Goal: Task Accomplishment & Management: Use online tool/utility

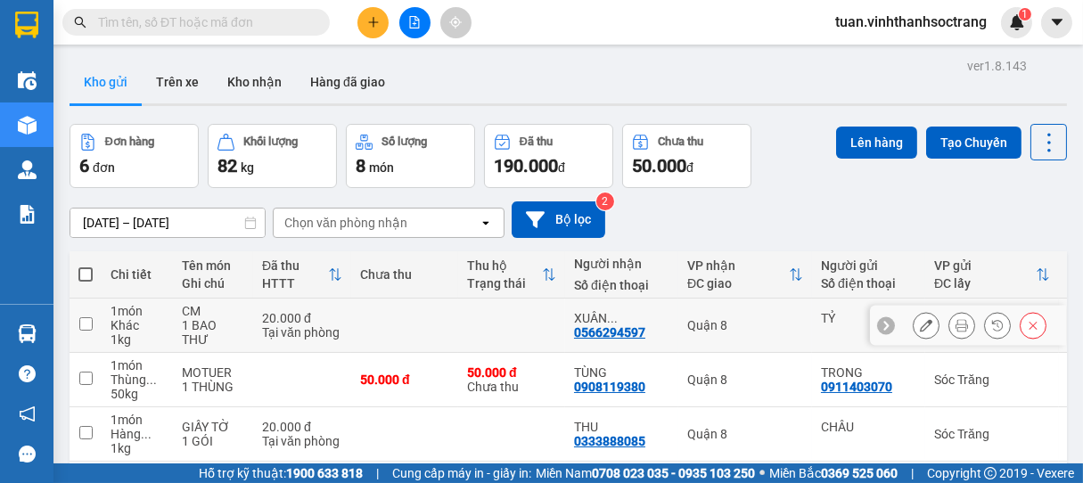
scroll to position [198, 0]
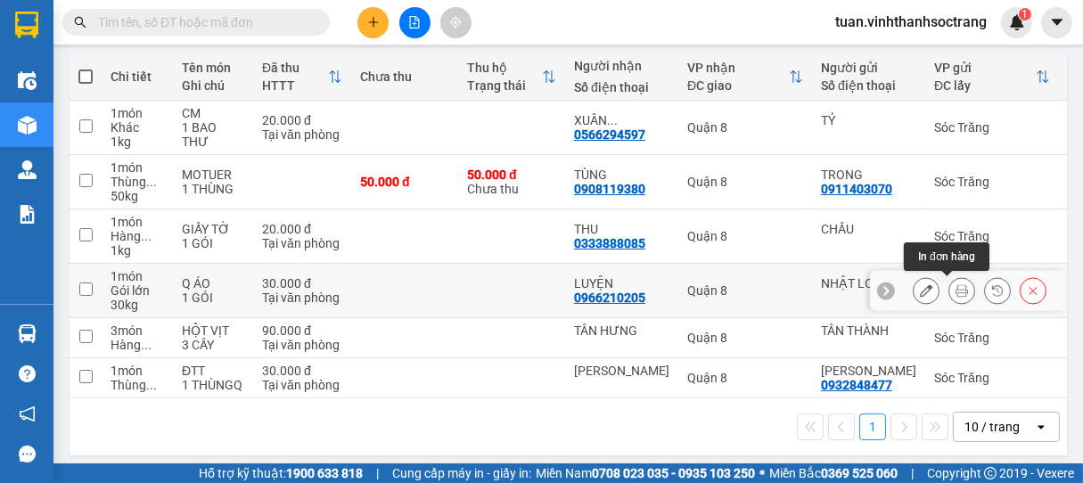
click at [956, 287] on icon at bounding box center [962, 290] width 12 height 12
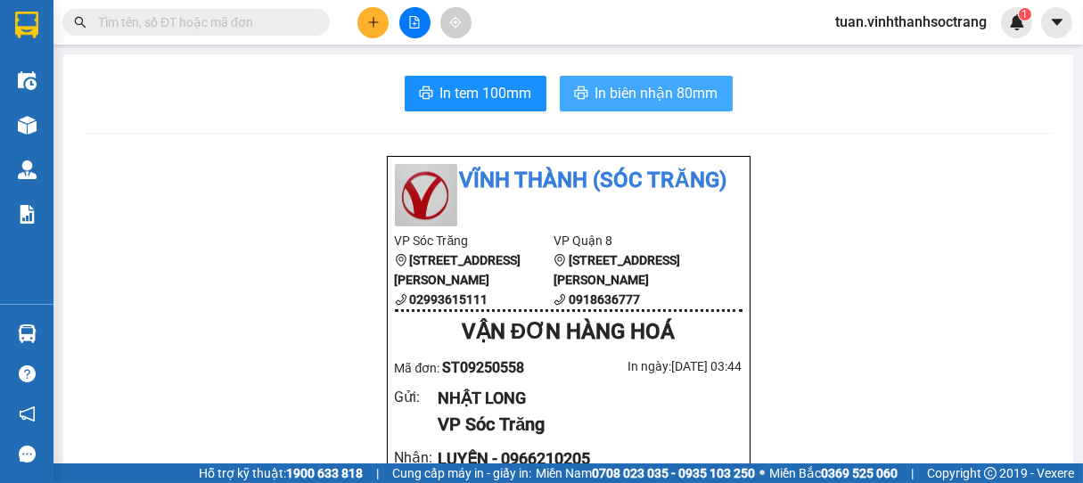
click at [641, 102] on span "In biên nhận 80mm" at bounding box center [657, 93] width 123 height 22
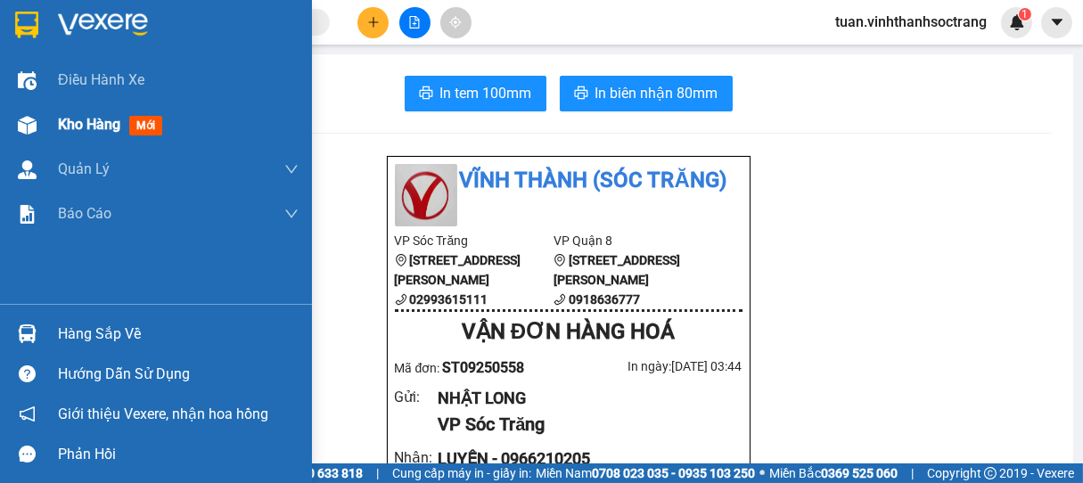
click at [69, 136] on div "Kho hàng mới" at bounding box center [178, 125] width 241 height 45
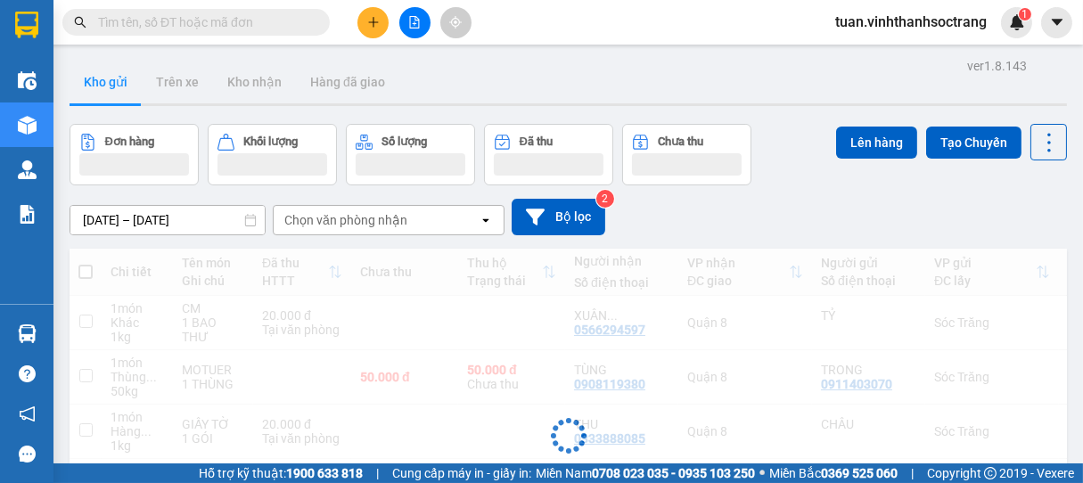
scroll to position [223, 0]
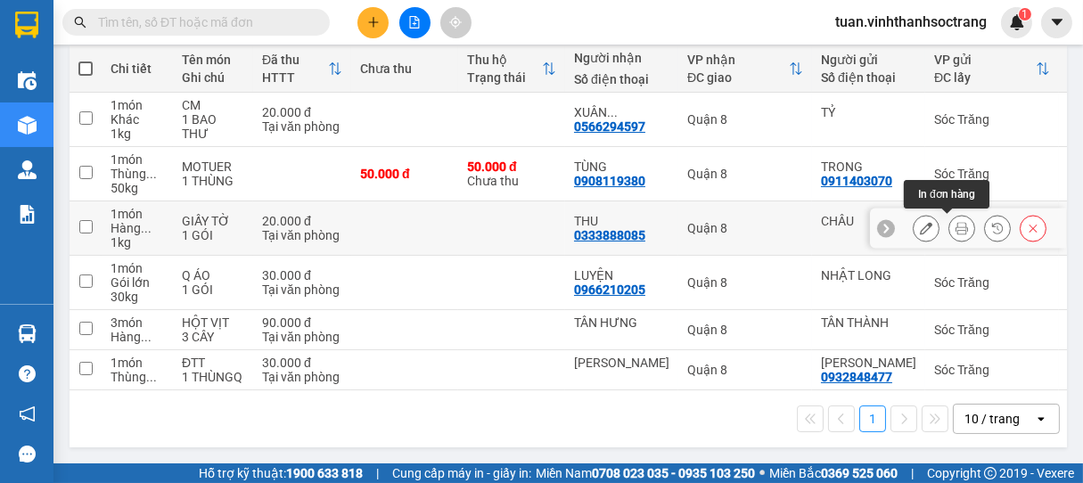
click at [950, 213] on button at bounding box center [962, 228] width 25 height 31
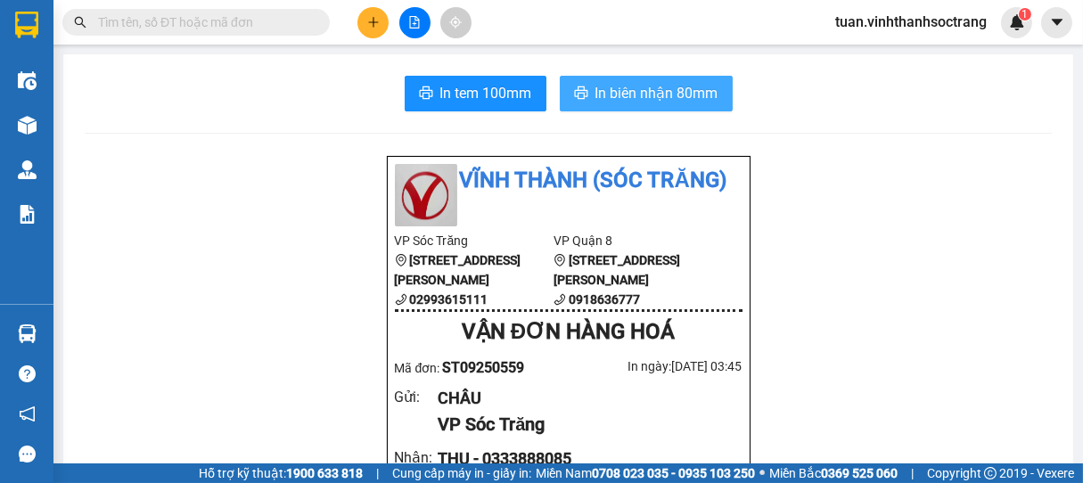
click at [606, 95] on span "In biên nhận 80mm" at bounding box center [657, 93] width 123 height 22
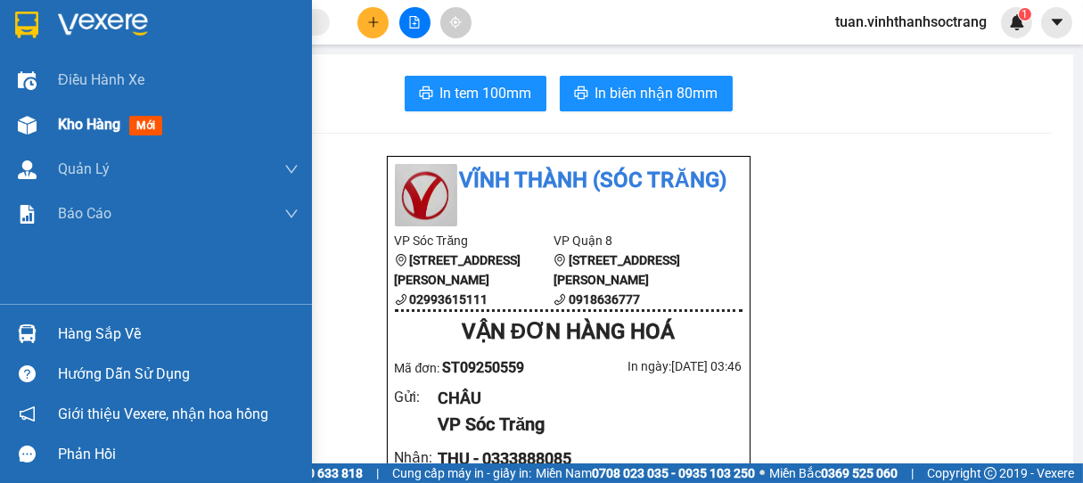
click at [93, 120] on span "Kho hàng" at bounding box center [89, 124] width 62 height 17
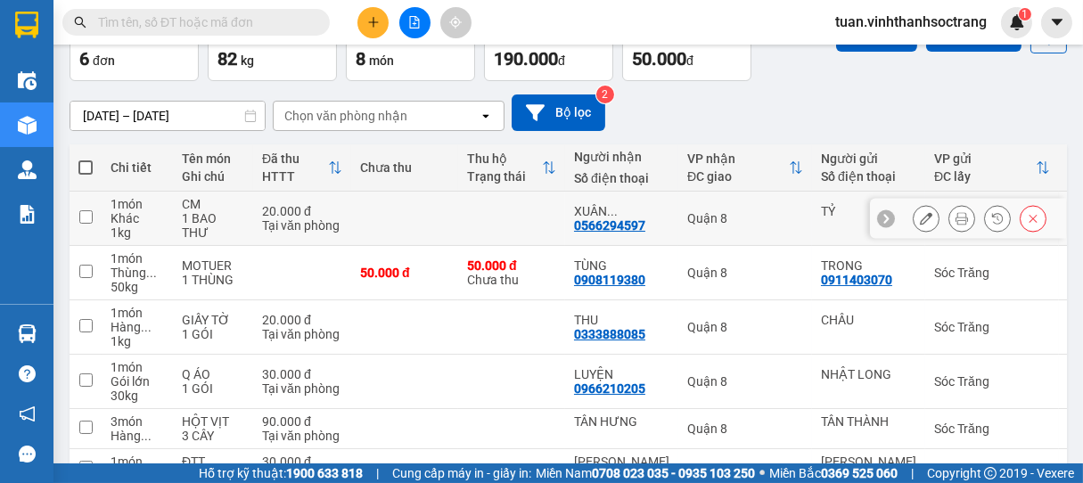
scroll to position [226, 0]
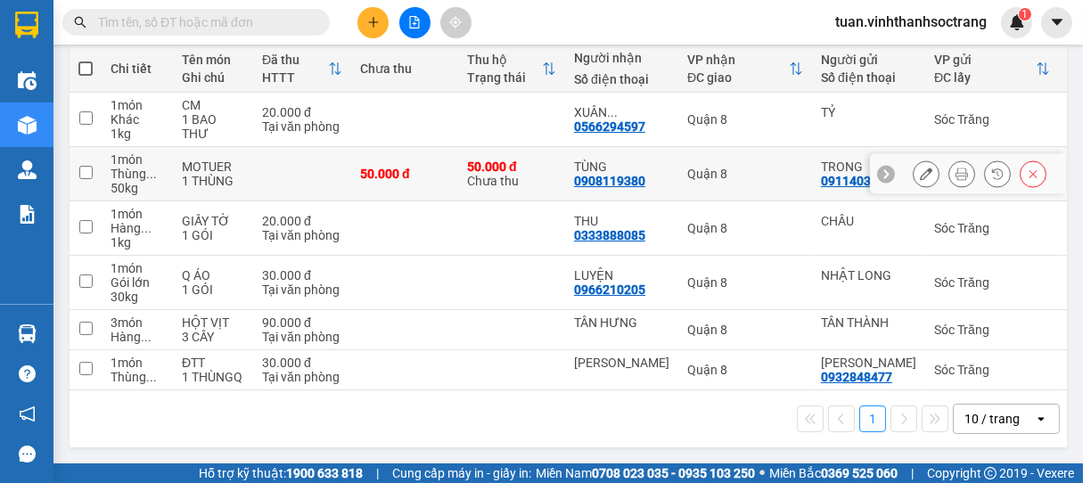
click at [949, 160] on div at bounding box center [962, 173] width 27 height 27
click at [956, 168] on icon at bounding box center [962, 174] width 12 height 12
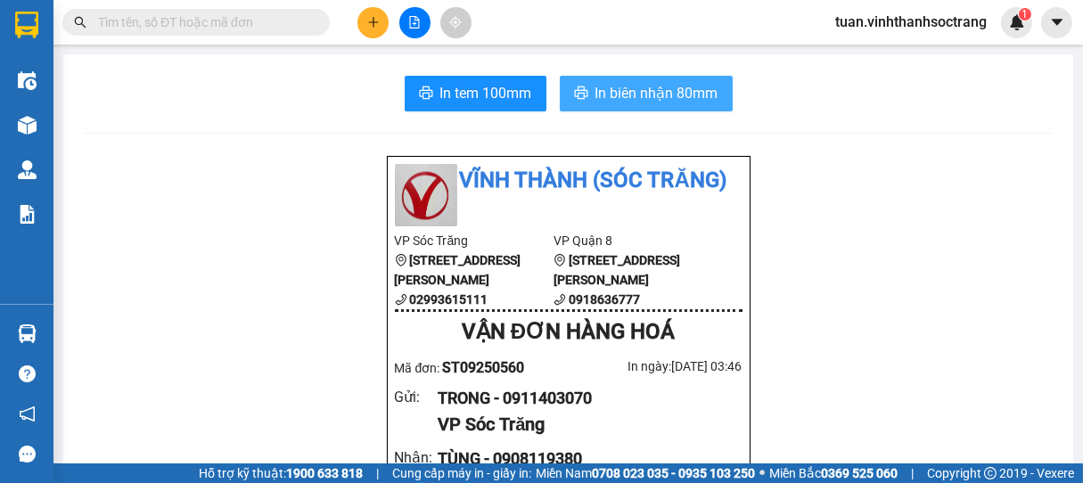
click at [654, 85] on span "In biên nhận 80mm" at bounding box center [657, 93] width 123 height 22
click at [679, 84] on span "In biên nhận 80mm" at bounding box center [657, 93] width 123 height 22
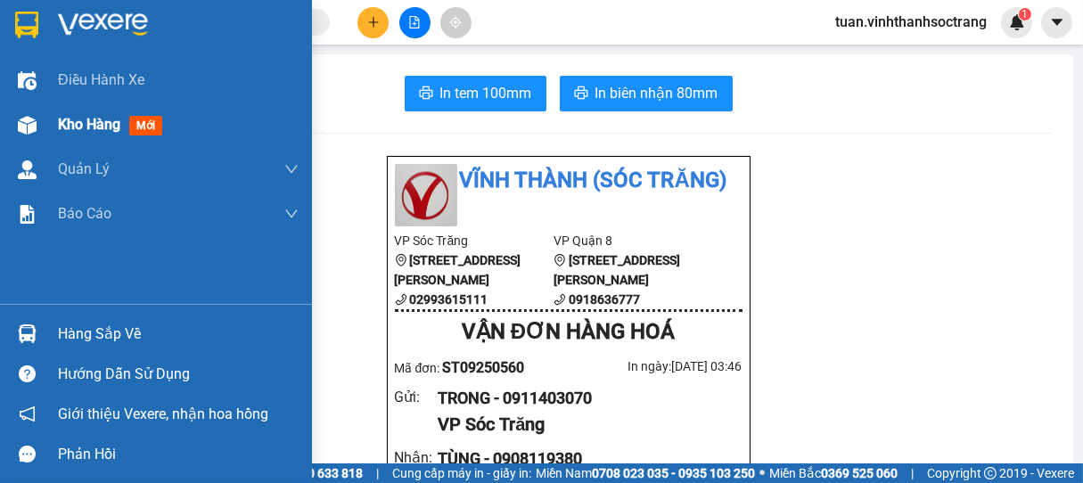
click at [85, 127] on span "Kho hàng" at bounding box center [89, 124] width 62 height 17
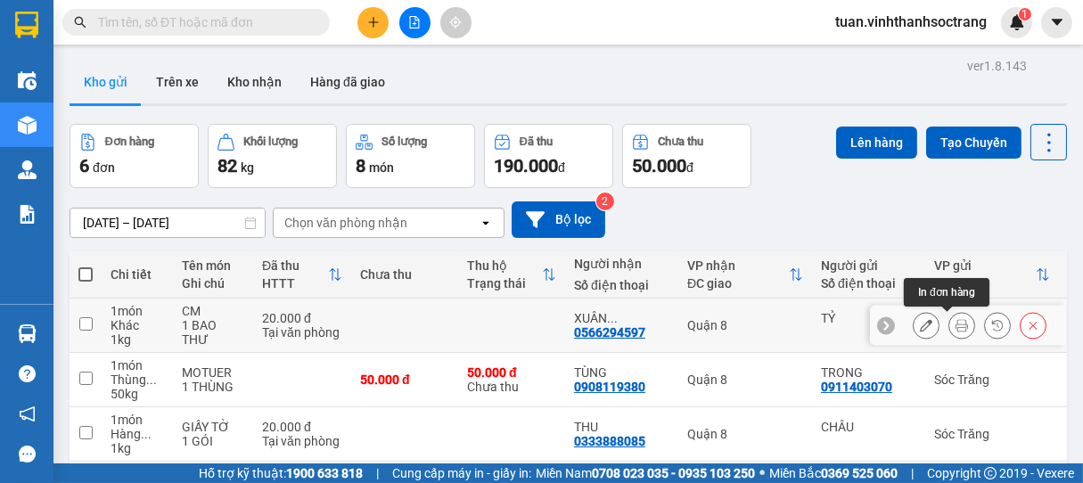
click at [956, 329] on icon at bounding box center [962, 325] width 12 height 12
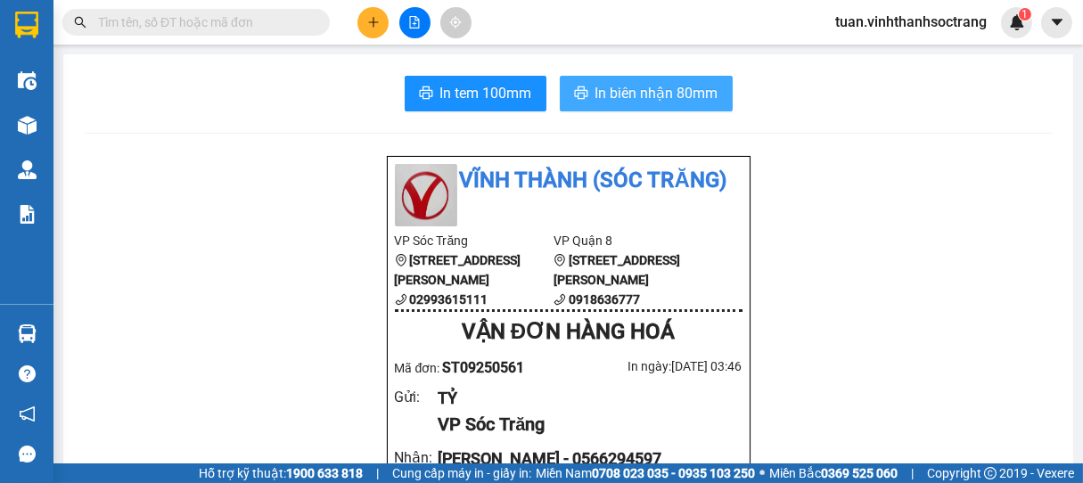
click at [624, 91] on span "In biên nhận 80mm" at bounding box center [657, 93] width 123 height 22
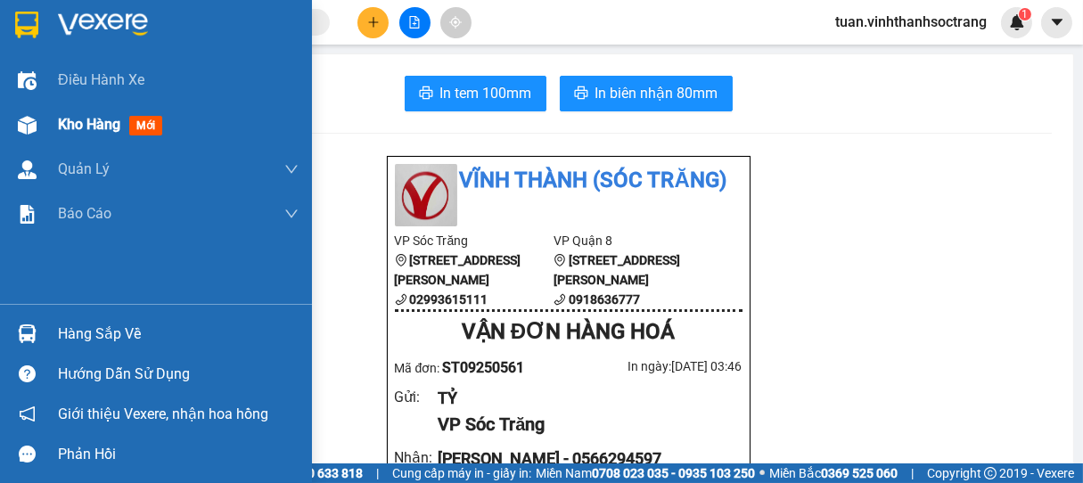
click at [104, 116] on span "Kho hàng" at bounding box center [89, 124] width 62 height 17
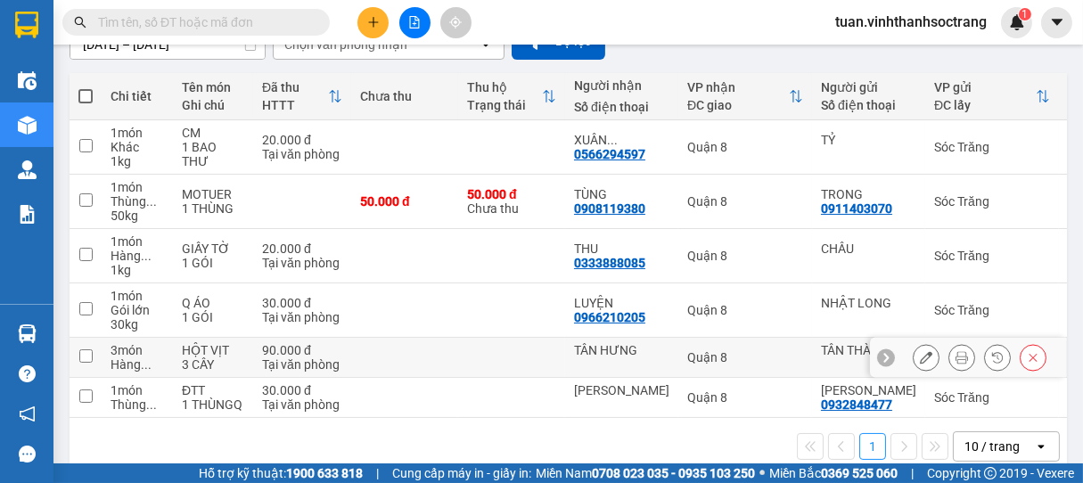
scroll to position [226, 0]
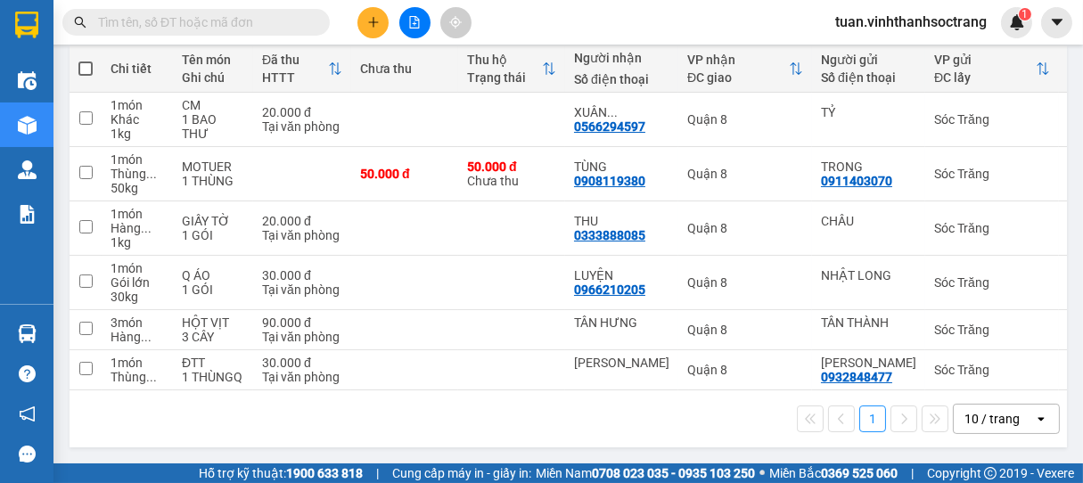
click at [971, 424] on div "10 / trang" at bounding box center [992, 419] width 55 height 18
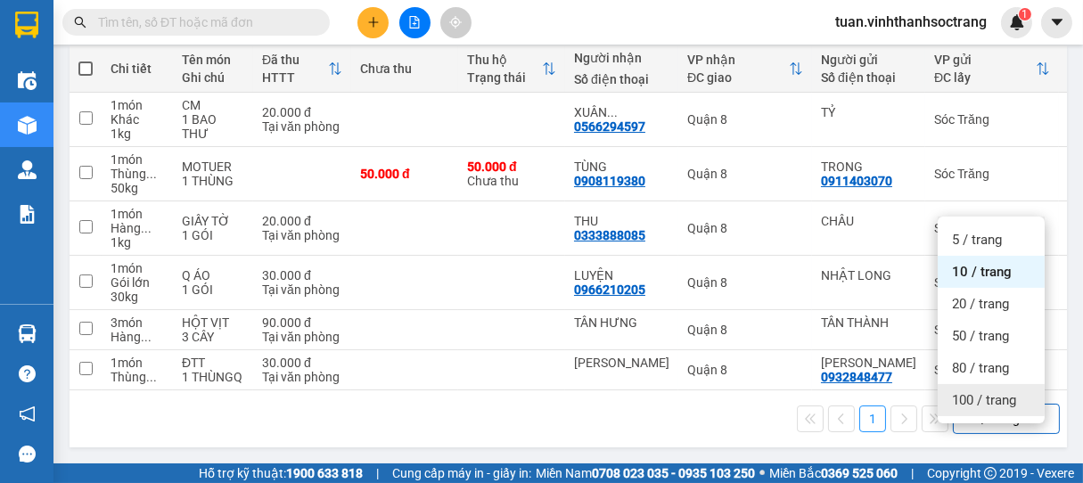
click at [970, 391] on span "100 / trang" at bounding box center [984, 400] width 64 height 18
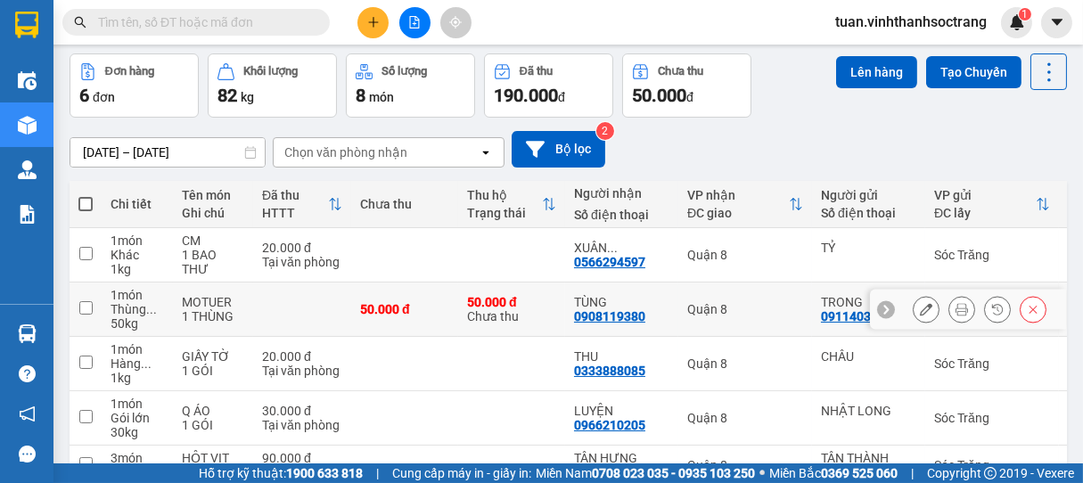
scroll to position [0, 0]
